Goal: Task Accomplishment & Management: Complete application form

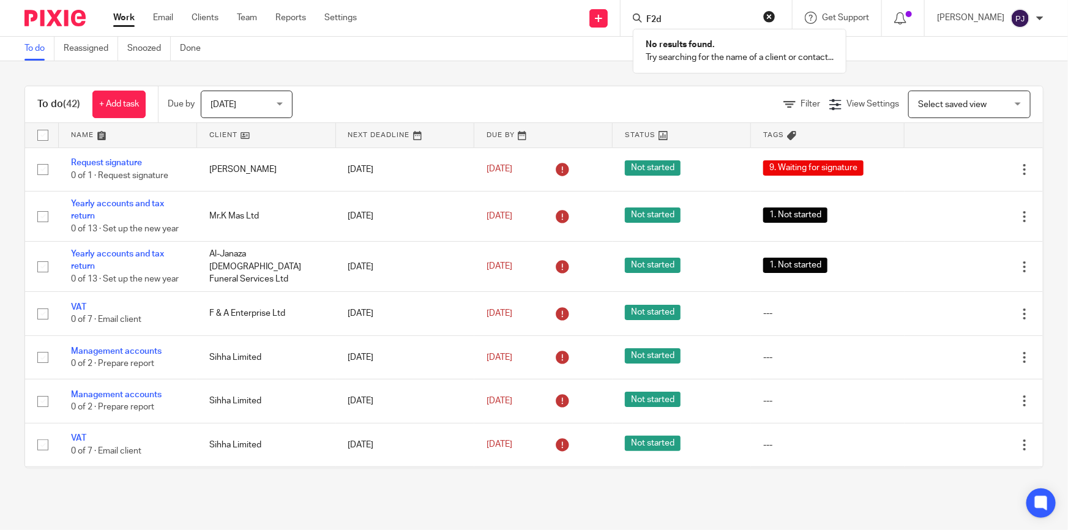
click button "submit" at bounding box center [0, 0] width 0 height 0
click at [708, 15] on input "F2d" at bounding box center [700, 20] width 110 height 11
type input "F"
type input "f2D"
click button "submit" at bounding box center [0, 0] width 0 height 0
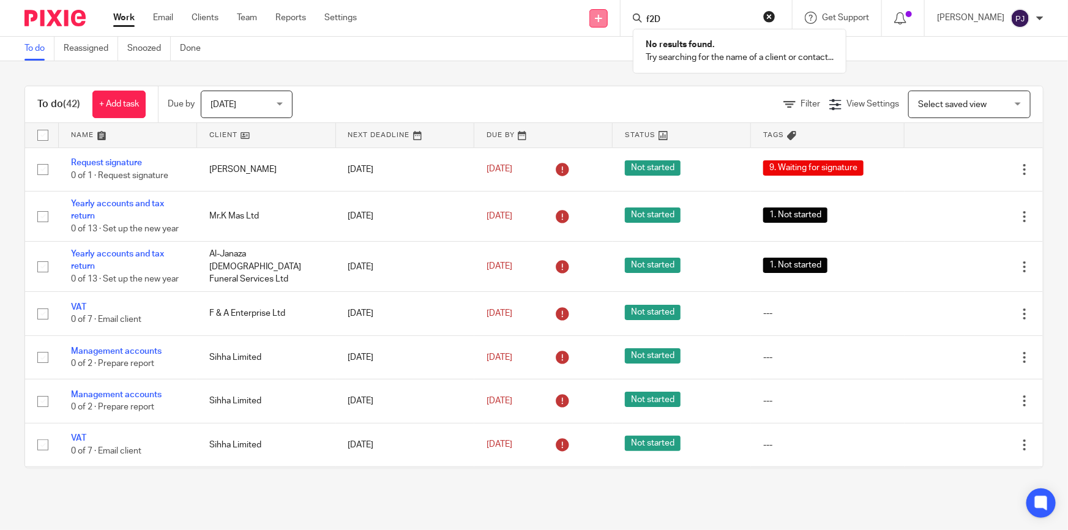
click at [602, 17] on icon at bounding box center [598, 18] width 7 height 7
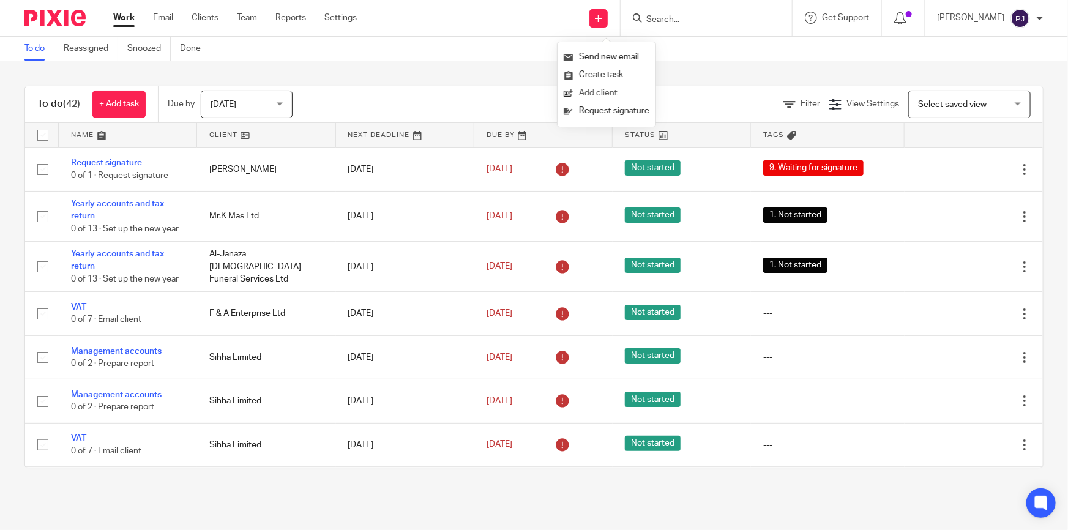
click at [598, 91] on link "Add client" at bounding box center [607, 93] width 86 height 18
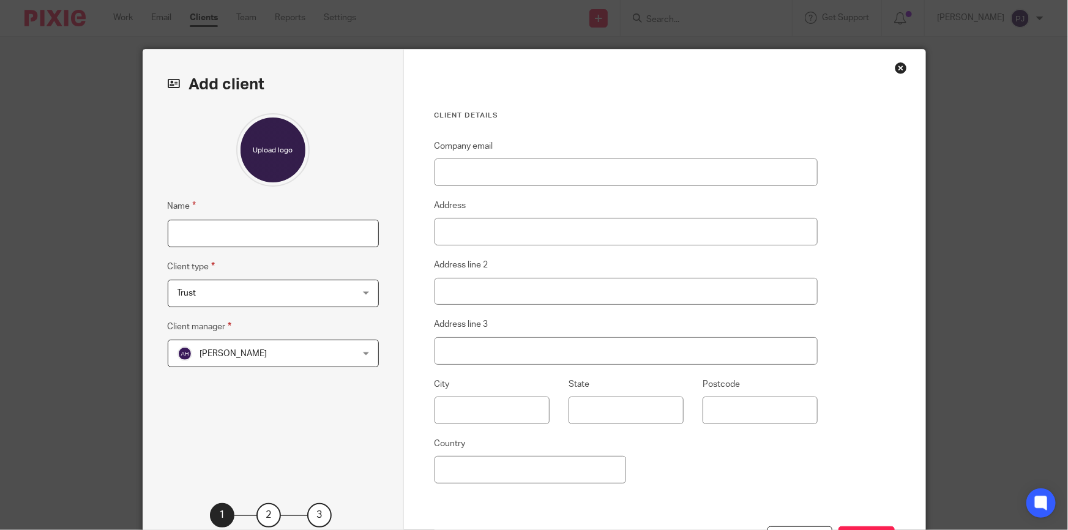
click at [181, 231] on input "Name" at bounding box center [273, 234] width 211 height 28
paste input "F2D BUSINESS LTD"
type input "F2D BUSINESS LTD"
click at [253, 295] on span "Trust" at bounding box center [258, 293] width 160 height 26
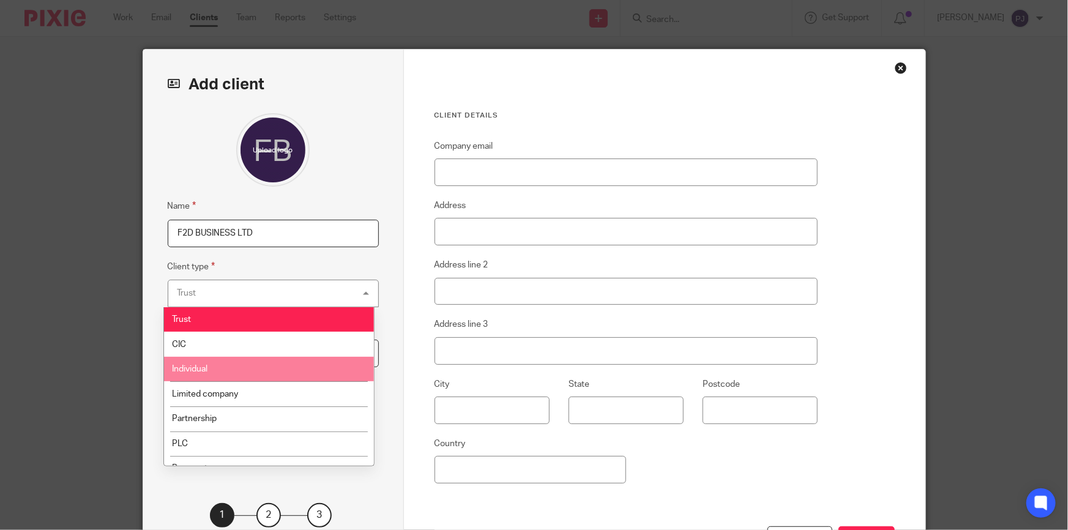
scroll to position [55, 0]
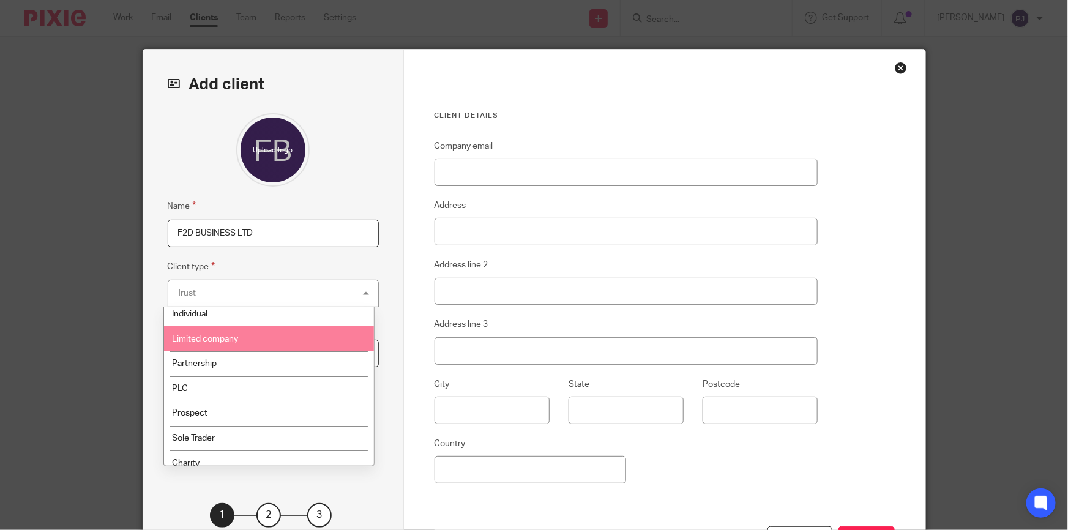
click at [237, 343] on li "Limited company" at bounding box center [269, 338] width 210 height 25
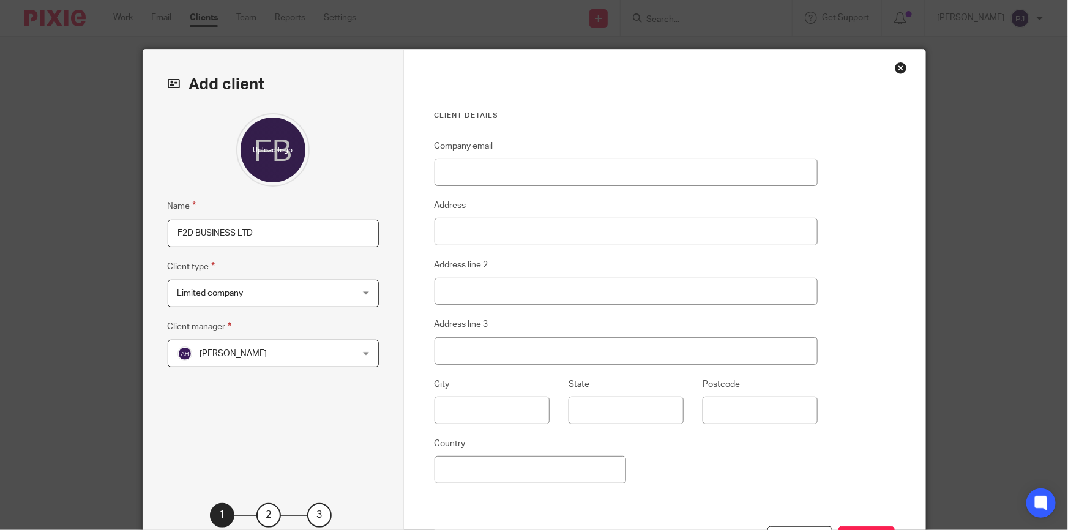
click at [218, 361] on span "[PERSON_NAME]" at bounding box center [258, 353] width 160 height 26
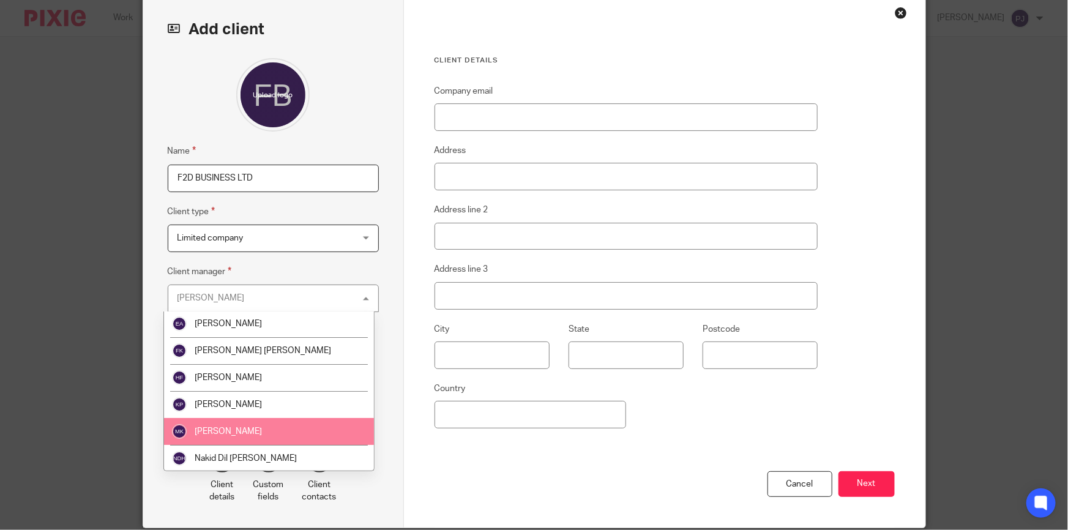
scroll to position [166, 0]
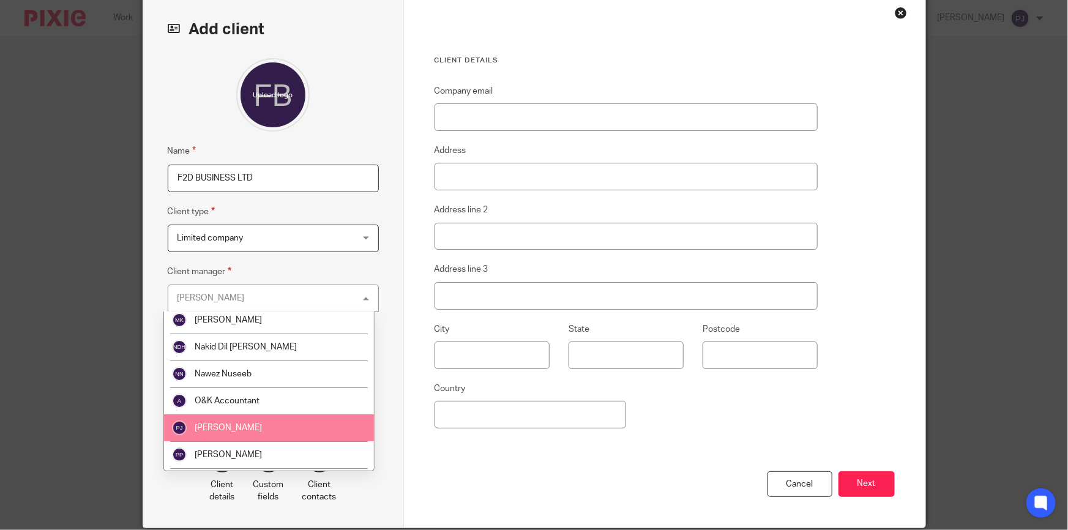
click at [282, 426] on li "[PERSON_NAME]" at bounding box center [269, 427] width 210 height 27
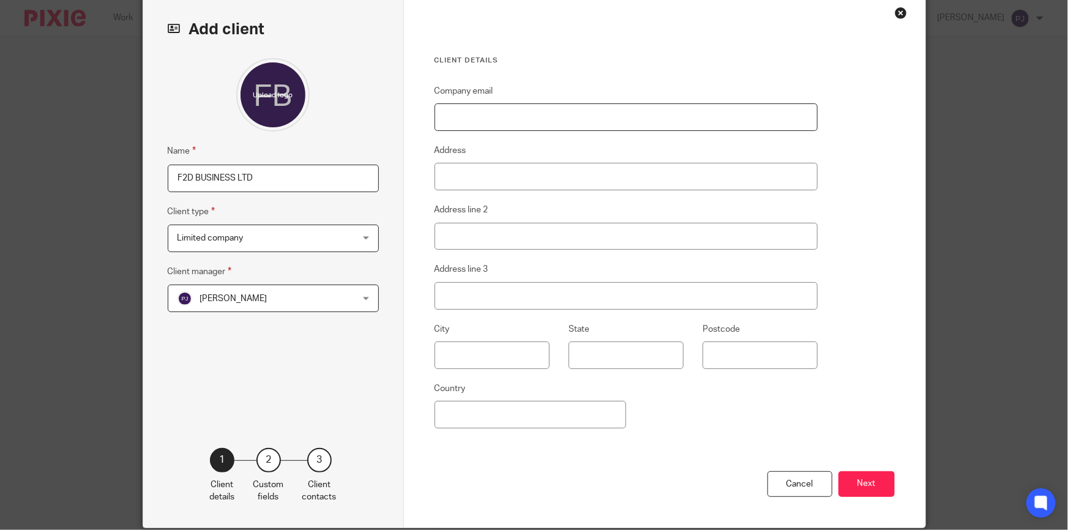
click at [512, 113] on input "Company email" at bounding box center [627, 117] width 384 height 28
click at [491, 116] on input "Company email" at bounding box center [627, 117] width 384 height 28
paste input "[DOMAIN_NAME][EMAIL_ADDRESS][DOMAIN_NAME]"
type input "[DOMAIN_NAME][EMAIL_ADDRESS][DOMAIN_NAME]"
click at [466, 171] on input "Address" at bounding box center [627, 177] width 384 height 28
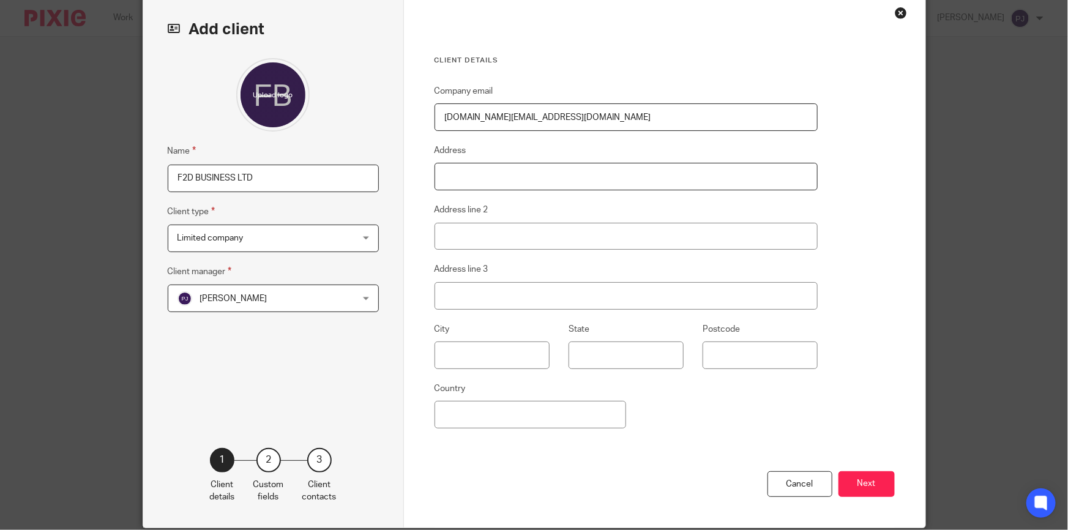
paste input "92 Sunbury Lane"
type input "92 Sunbury Lane"
click at [464, 226] on input "Address line 2" at bounding box center [627, 237] width 384 height 28
paste input "Walton-On-Thames"
type input "Walton-On-Thames"
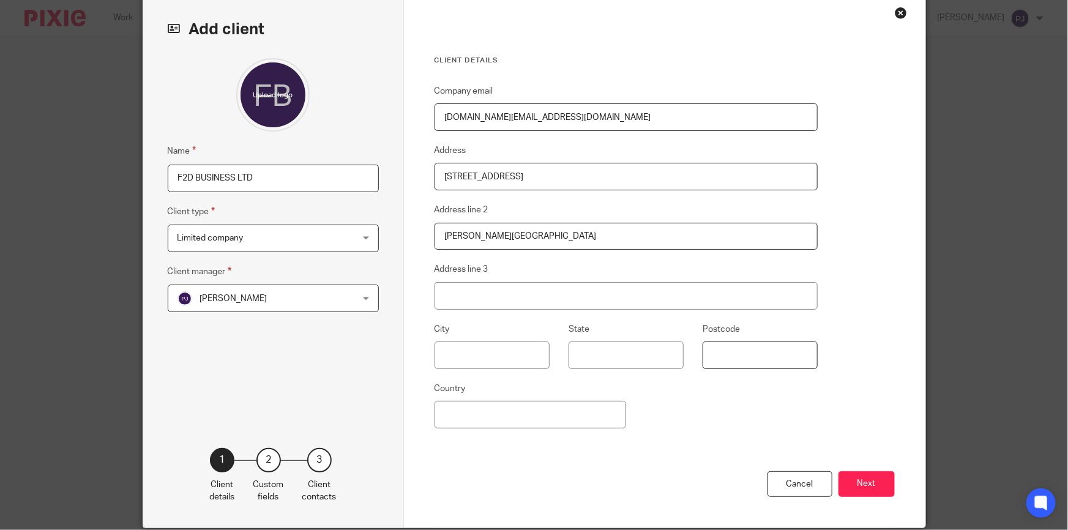
click at [752, 354] on input "Postcode" at bounding box center [760, 356] width 115 height 28
paste input "KT12 2HY"
type input "KT12 2HY"
drag, startPoint x: 661, startPoint y: 457, endPoint x: 841, endPoint y: 478, distance: 181.2
click at [661, 471] on div "Cancel Next" at bounding box center [665, 499] width 460 height 57
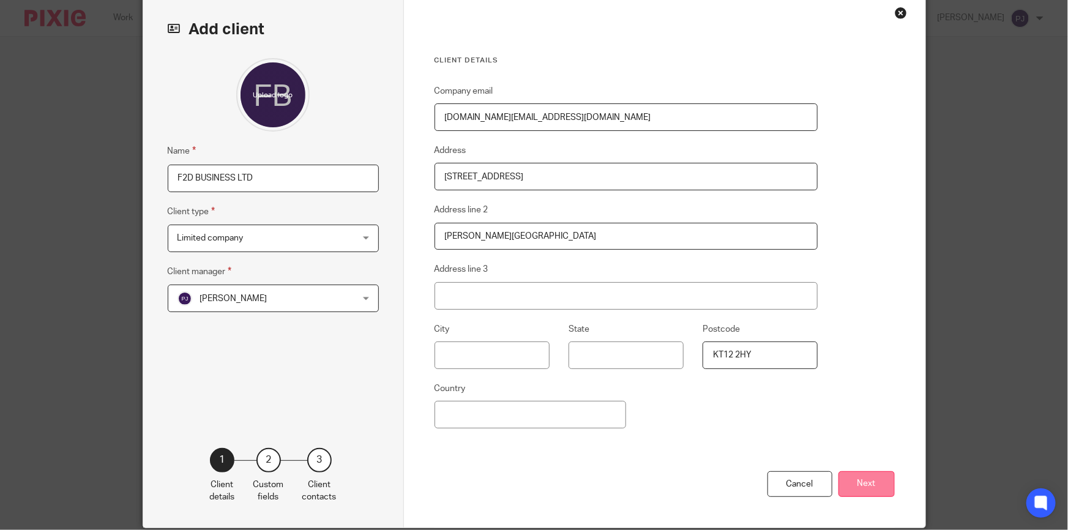
click at [880, 490] on button "Next" at bounding box center [867, 484] width 56 height 26
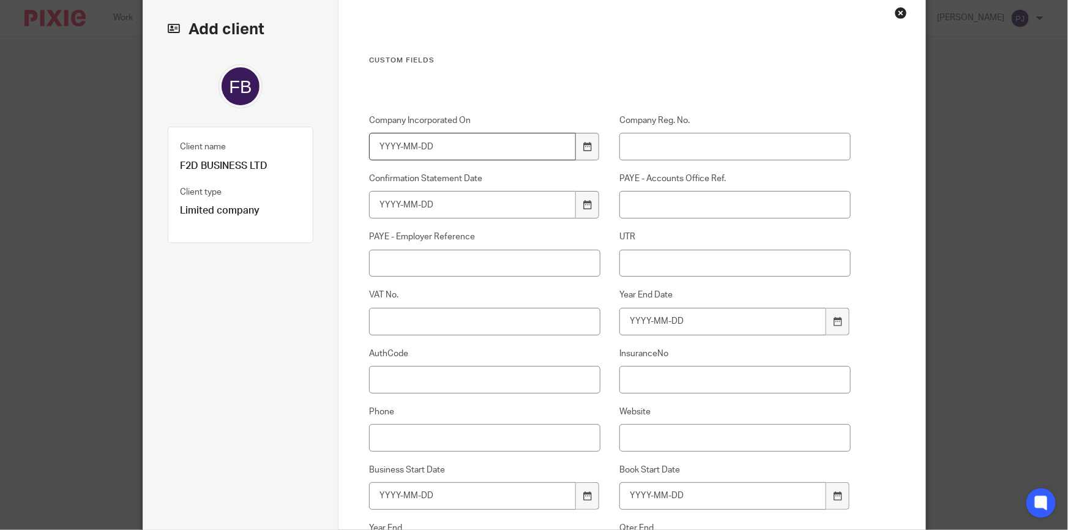
click at [420, 140] on input "Company Incorporated On" at bounding box center [472, 147] width 207 height 28
type input "2021-01-21"
click at [637, 140] on input "Company Reg. No." at bounding box center [734, 147] width 231 height 28
paste input "13148814"
type input "13148814"
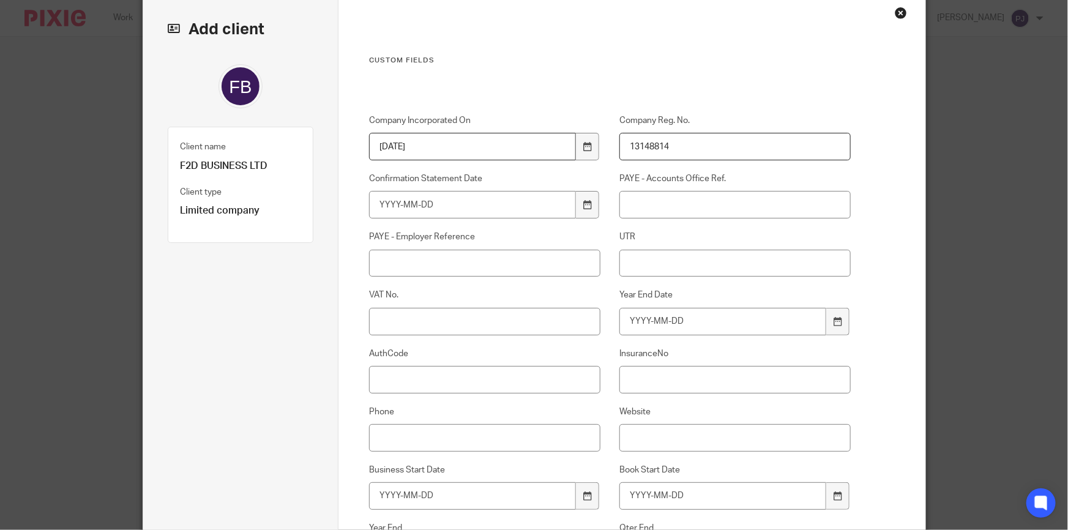
click at [710, 83] on div "Custom fields Company Incorporated On 2021-01-21 Company Reg. No. 13148814 Conf…" at bounding box center [610, 421] width 482 height 730
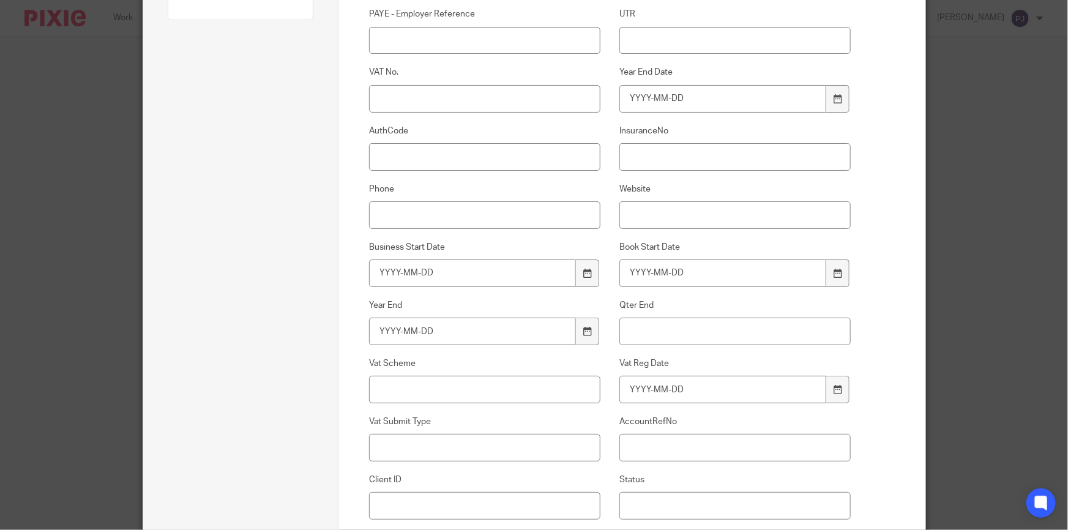
scroll to position [416, 0]
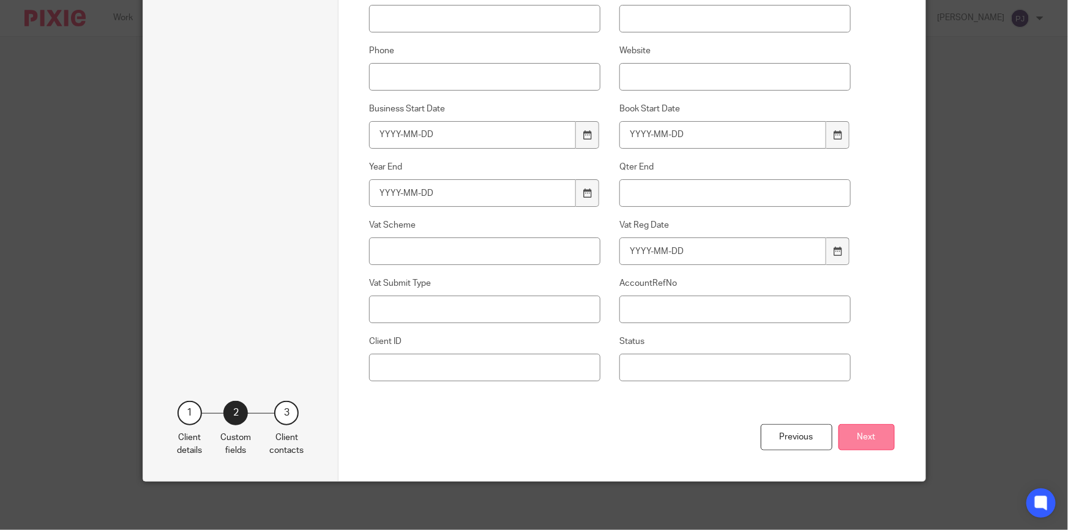
click at [851, 442] on button "Next" at bounding box center [867, 437] width 56 height 26
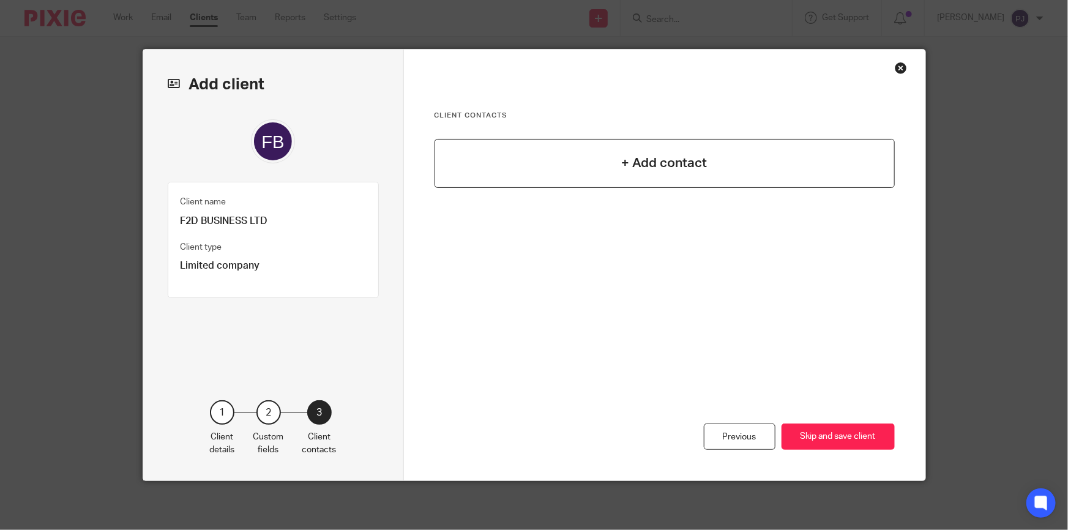
click at [665, 152] on div "+ Add contact" at bounding box center [665, 163] width 460 height 49
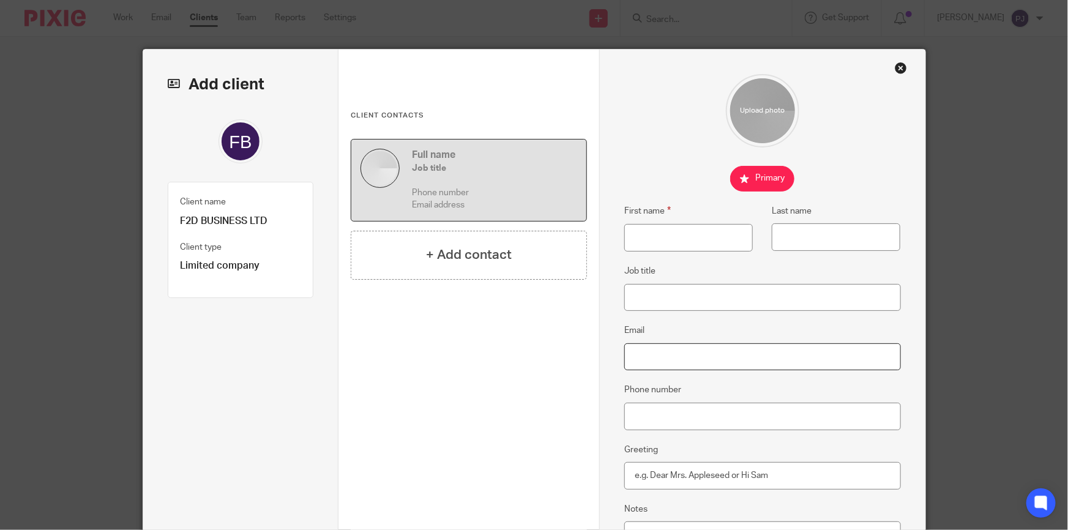
click at [649, 348] on input "Email" at bounding box center [762, 357] width 277 height 28
paste input "[DOMAIN_NAME][EMAIL_ADDRESS][DOMAIN_NAME]"
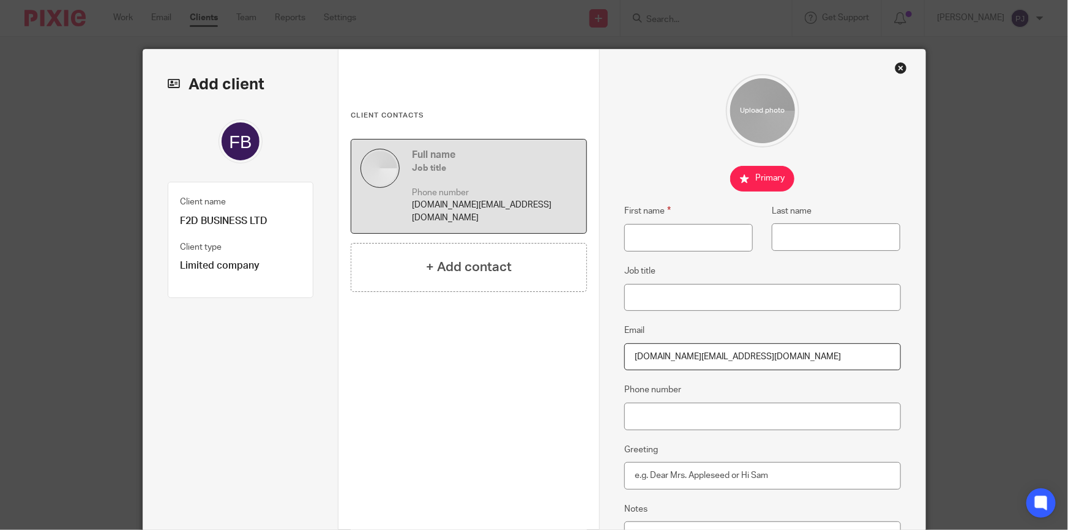
type input "[DOMAIN_NAME][EMAIL_ADDRESS][DOMAIN_NAME]"
click at [643, 239] on input "First name" at bounding box center [688, 238] width 129 height 28
type input "v"
type input "Virginie"
type input "Sinet"
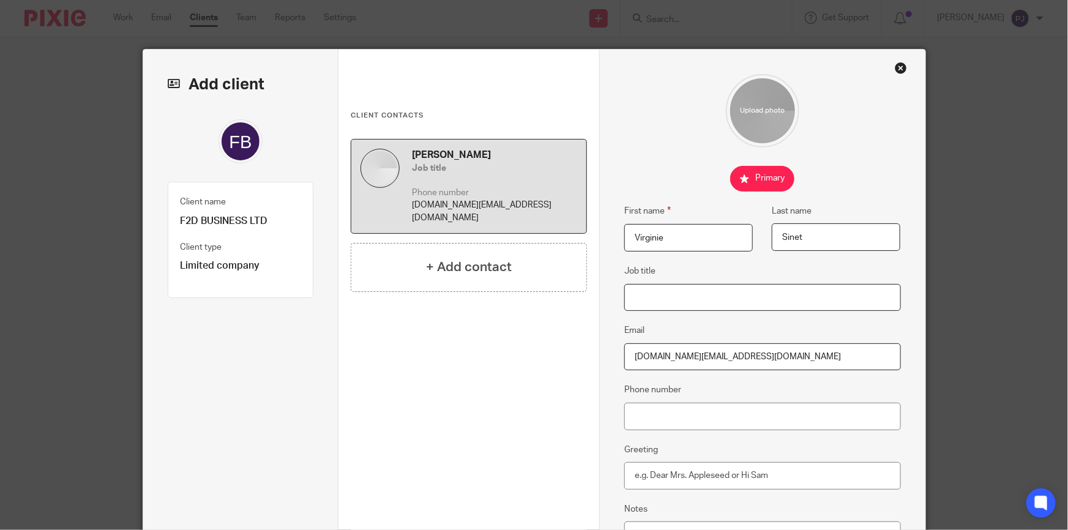
scroll to position [55, 0]
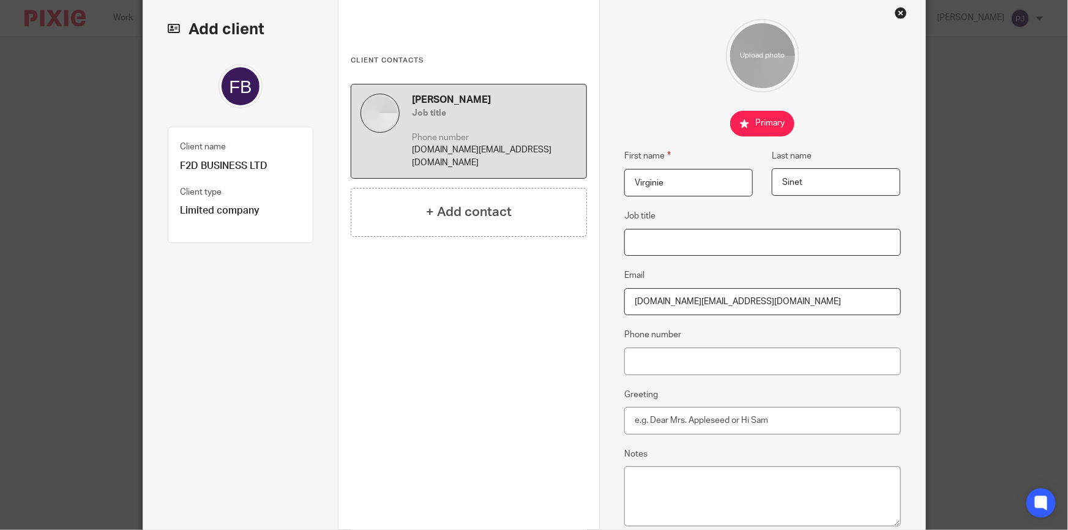
click at [727, 238] on input "Job title" at bounding box center [762, 243] width 277 height 28
click at [686, 361] on input "Phone number" at bounding box center [762, 362] width 277 height 28
paste input "[PHONE_NUMBER]"
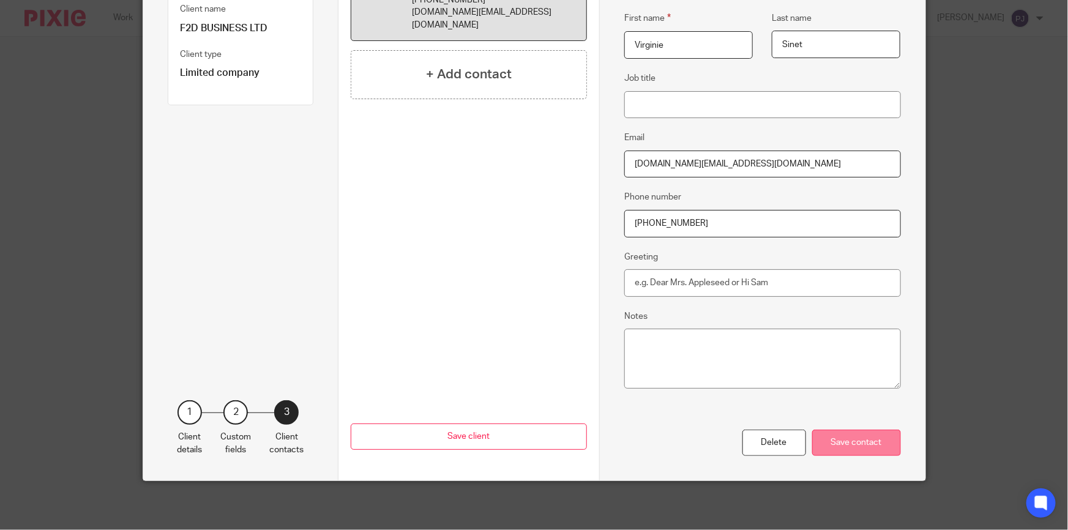
type input "[PHONE_NUMBER]"
click at [878, 445] on div "Save contact" at bounding box center [856, 443] width 89 height 26
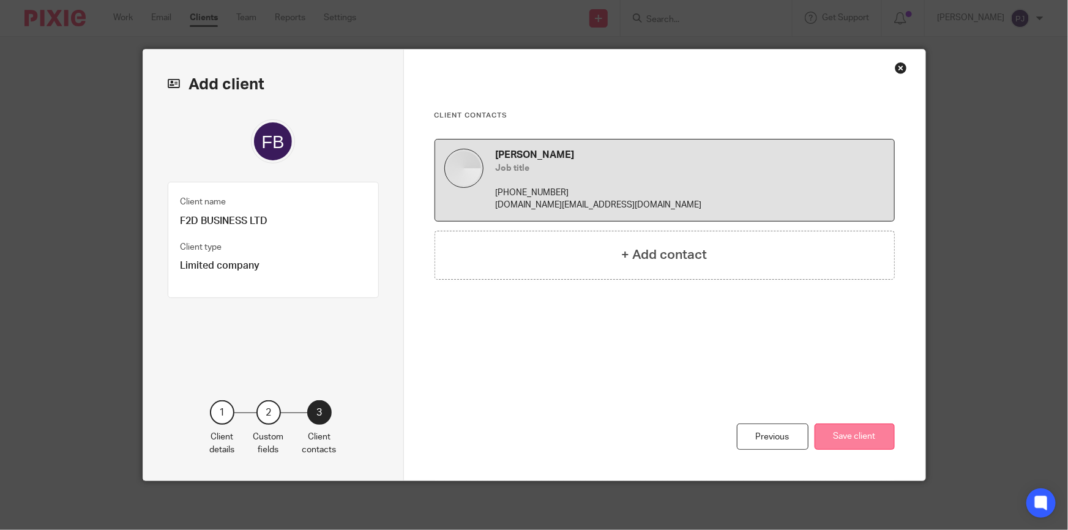
click at [855, 432] on button "Save client" at bounding box center [855, 437] width 80 height 26
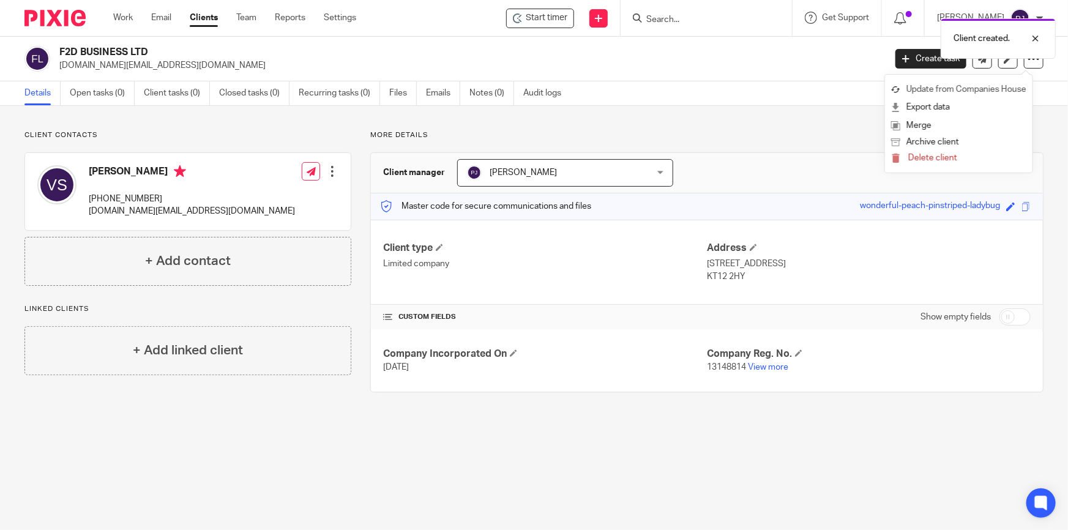
click at [959, 90] on link "Update from Companies House" at bounding box center [958, 90] width 135 height 18
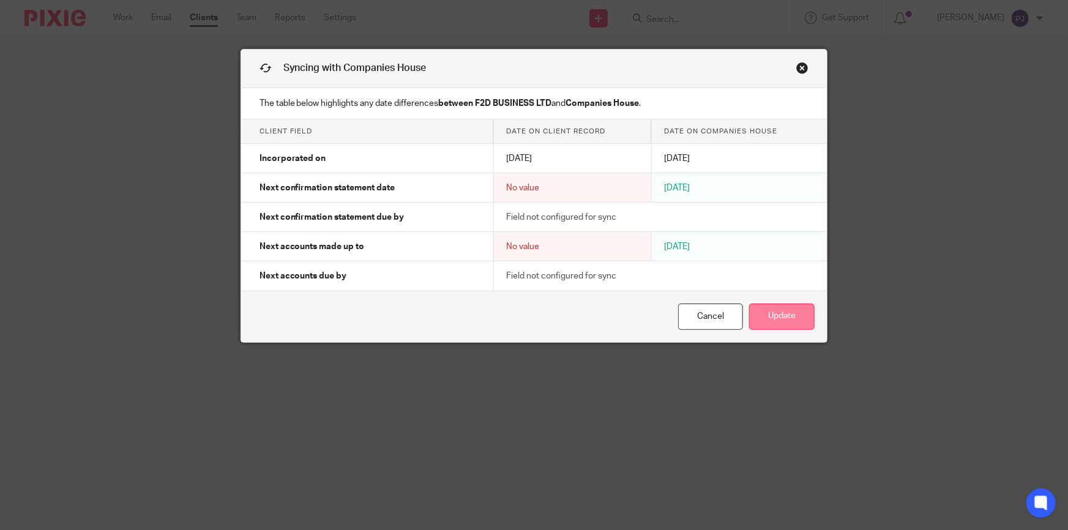
click at [787, 319] on button "Update" at bounding box center [781, 317] width 65 height 26
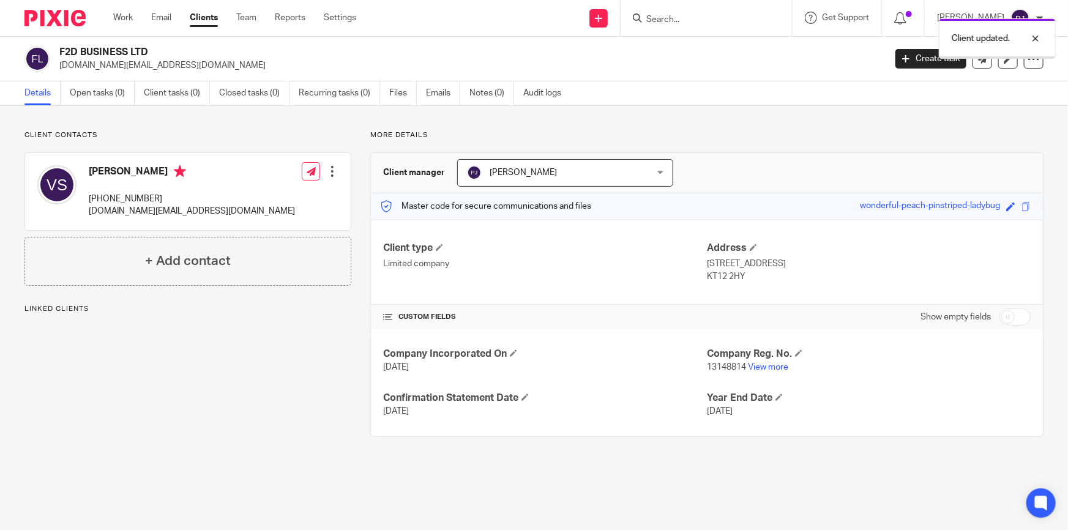
click at [583, 469] on main "F2D BUSINESS LTD [DOMAIN_NAME][EMAIL_ADDRESS][DOMAIN_NAME] Create task Update f…" at bounding box center [534, 265] width 1068 height 530
